Goal: Communication & Community: Answer question/provide support

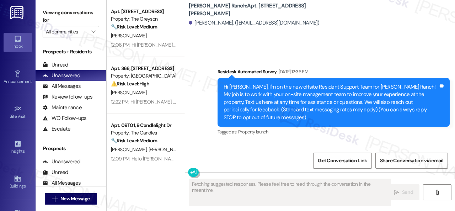
type textarea "Fetching suggested responses. Please feel free to read through the conversation…"
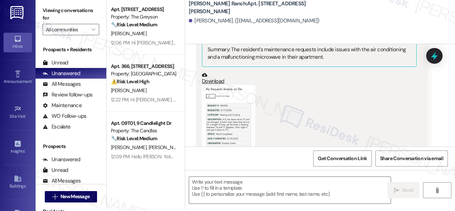
scroll to position [3399, 0]
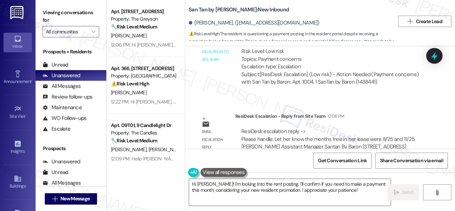
scroll to position [923, 0]
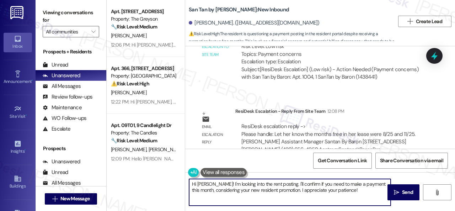
drag, startPoint x: 218, startPoint y: 183, endPoint x: 380, endPoint y: 224, distance: 167.0
click at [380, 211] on html "Inbox Go to Inbox Announcement • Send A Text Announcement Site Visit • Go to Si…" at bounding box center [227, 105] width 455 height 211
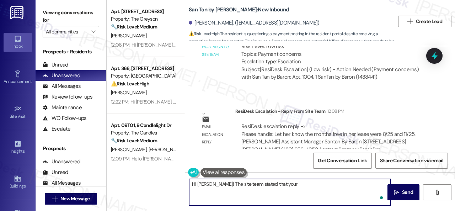
paste textarea "the months free in her lease were 8/25 and 11/25."
click at [277, 184] on textarea "Hi Margarita! The site team stated that your the months free in her lease were …" at bounding box center [290, 192] width 202 height 27
click at [313, 183] on textarea "Hi Margarita! The site team stated that the months free in her lease were 8/25 …" at bounding box center [290, 192] width 202 height 27
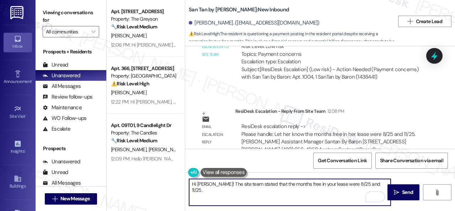
click at [376, 182] on textarea "Hi Margarita! The site team stated that the months free in your lease were 8/25…" at bounding box center [290, 192] width 202 height 27
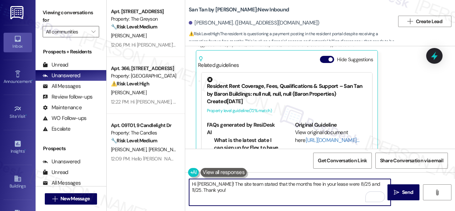
scroll to position [568, 0]
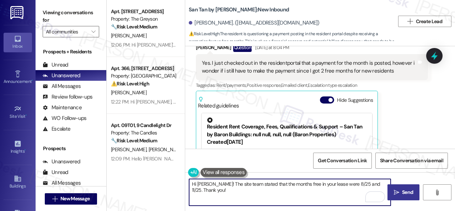
type textarea "Hi [PERSON_NAME]! The site team stated that the months free in your lease were …"
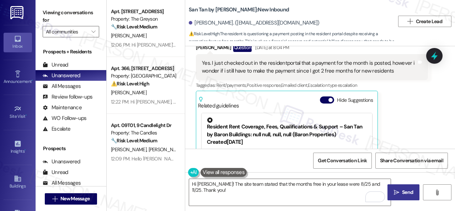
click at [402, 190] on span "Send" at bounding box center [407, 192] width 11 height 7
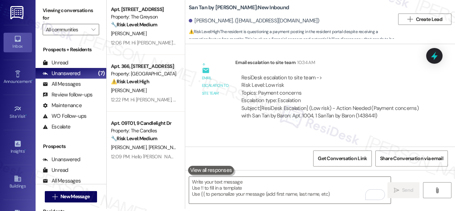
scroll to position [852, 0]
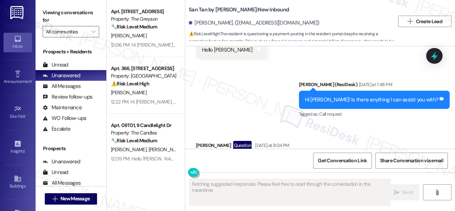
scroll to position [613, 0]
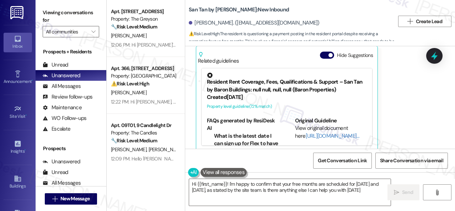
type textarea "Hi {{first_name}}! I'm happy to confirm that your free months are scheduled for…"
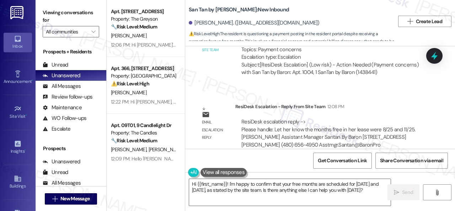
scroll to position [991, 0]
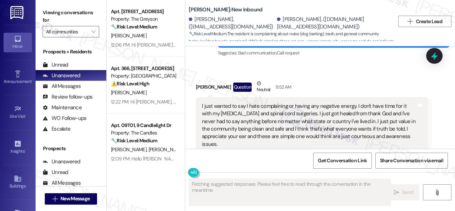
scroll to position [1004, 0]
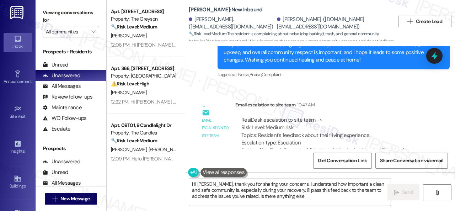
type textarea "Hi [PERSON_NAME], thank you for sharing your concerns. I understand how importa…"
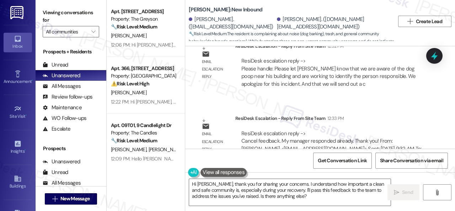
scroll to position [1422, 0]
